Goal: Obtain resource: Download file/media

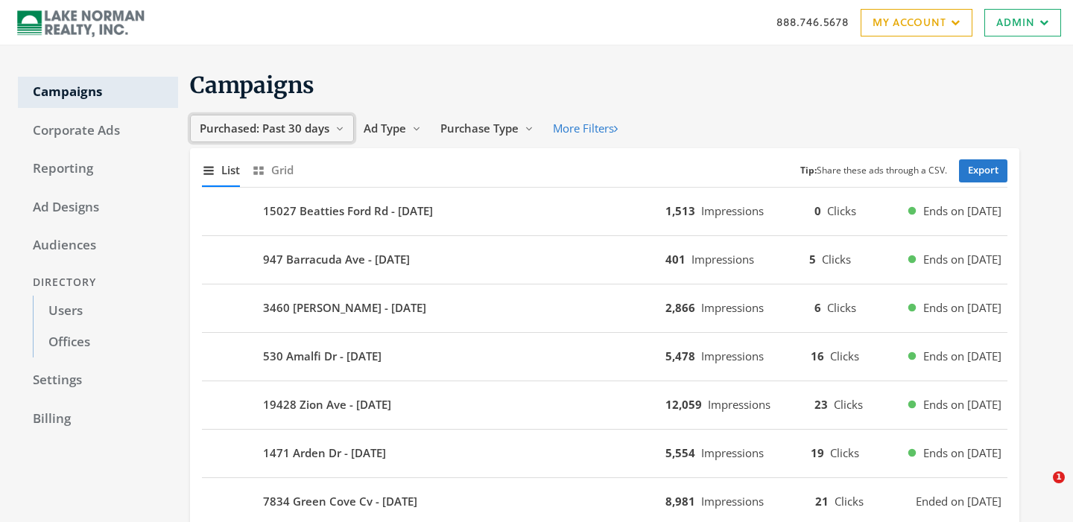
click at [280, 127] on span "Purchased: Past 30 days" at bounding box center [265, 128] width 130 height 15
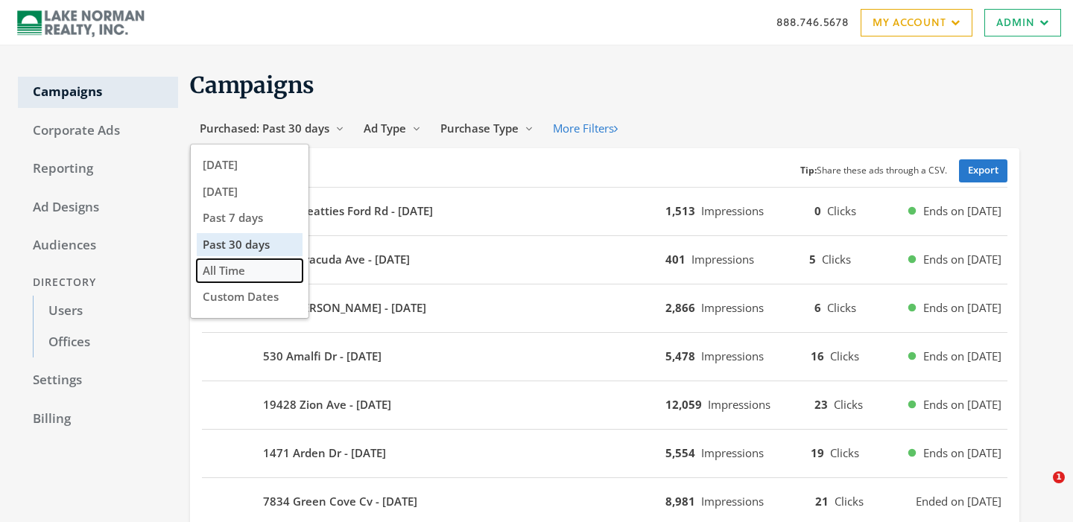
click at [234, 272] on span "All Time" at bounding box center [224, 270] width 42 height 15
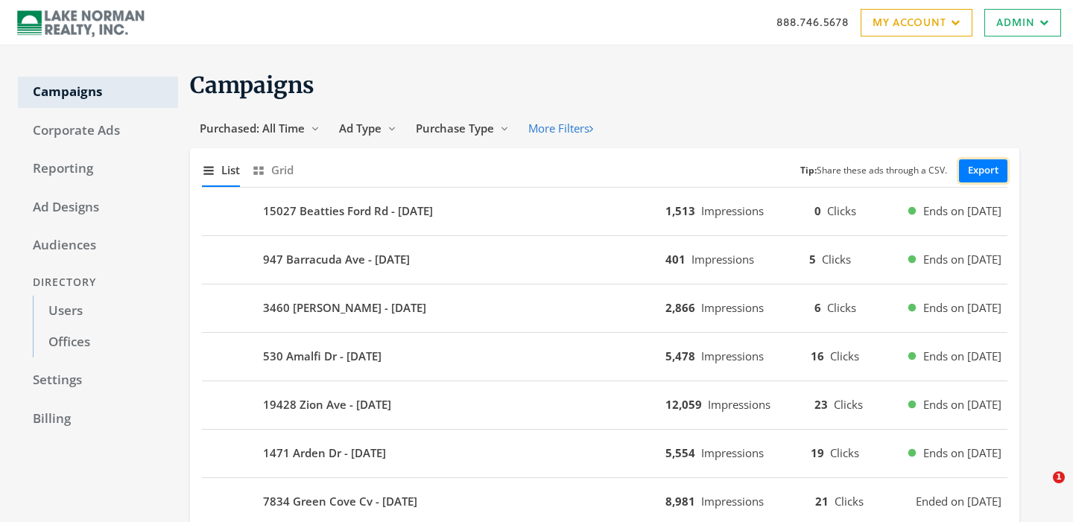
click at [979, 168] on link "Export" at bounding box center [983, 171] width 48 height 23
click at [462, 135] on span "Purchase Type" at bounding box center [455, 128] width 78 height 15
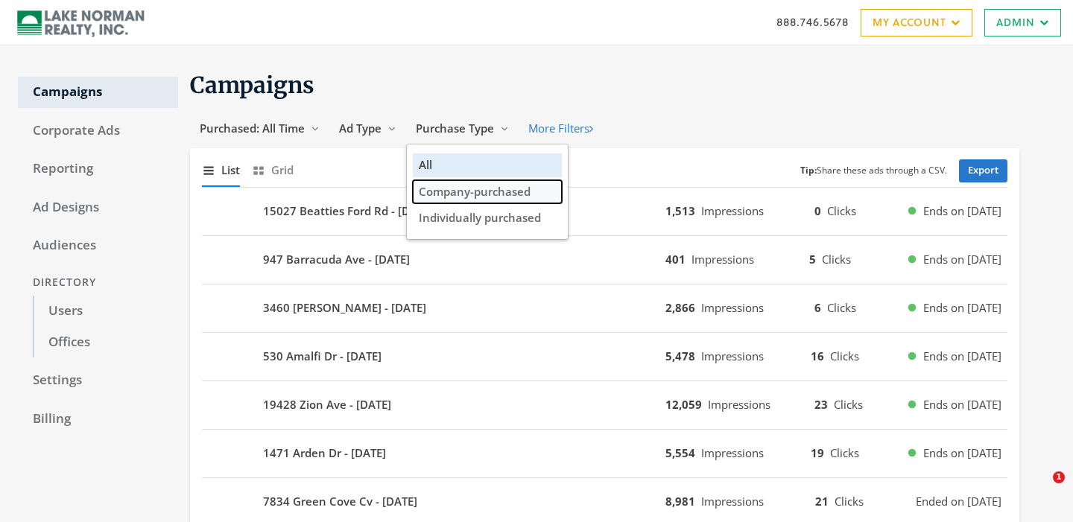
click at [461, 191] on span "Company-purchased" at bounding box center [475, 191] width 112 height 15
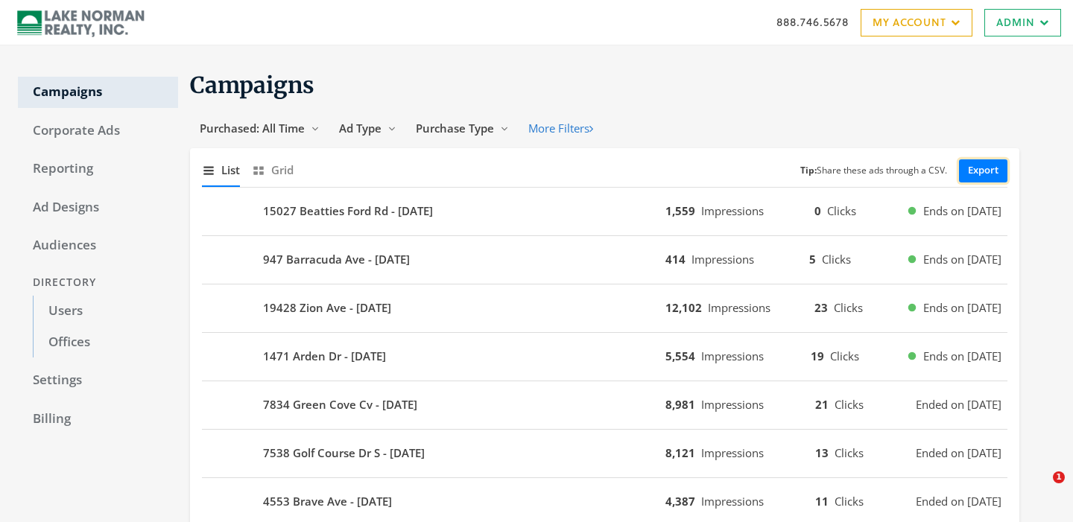
click at [979, 168] on link "Export" at bounding box center [983, 171] width 48 height 23
click at [359, 127] on span "Ad Type" at bounding box center [360, 128] width 42 height 15
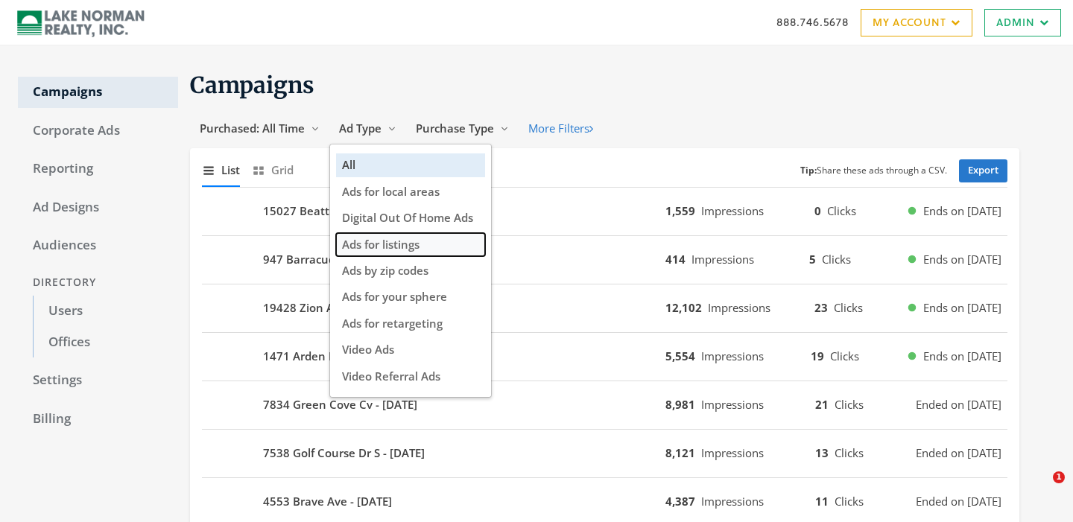
click at [392, 241] on span "Ads for listings" at bounding box center [381, 244] width 78 height 15
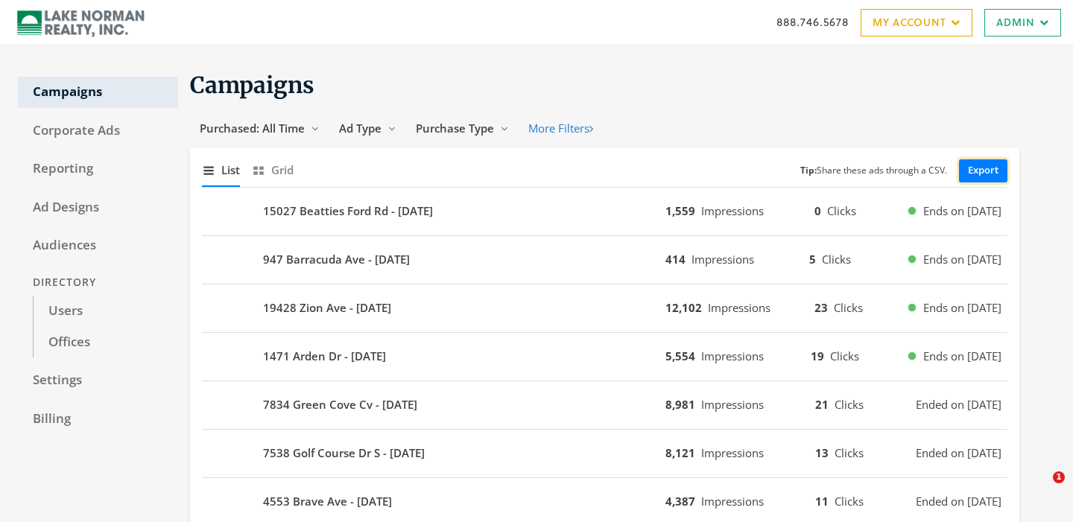
click at [982, 177] on link "Export" at bounding box center [983, 171] width 48 height 23
